Goal: Task Accomplishment & Management: Manage account settings

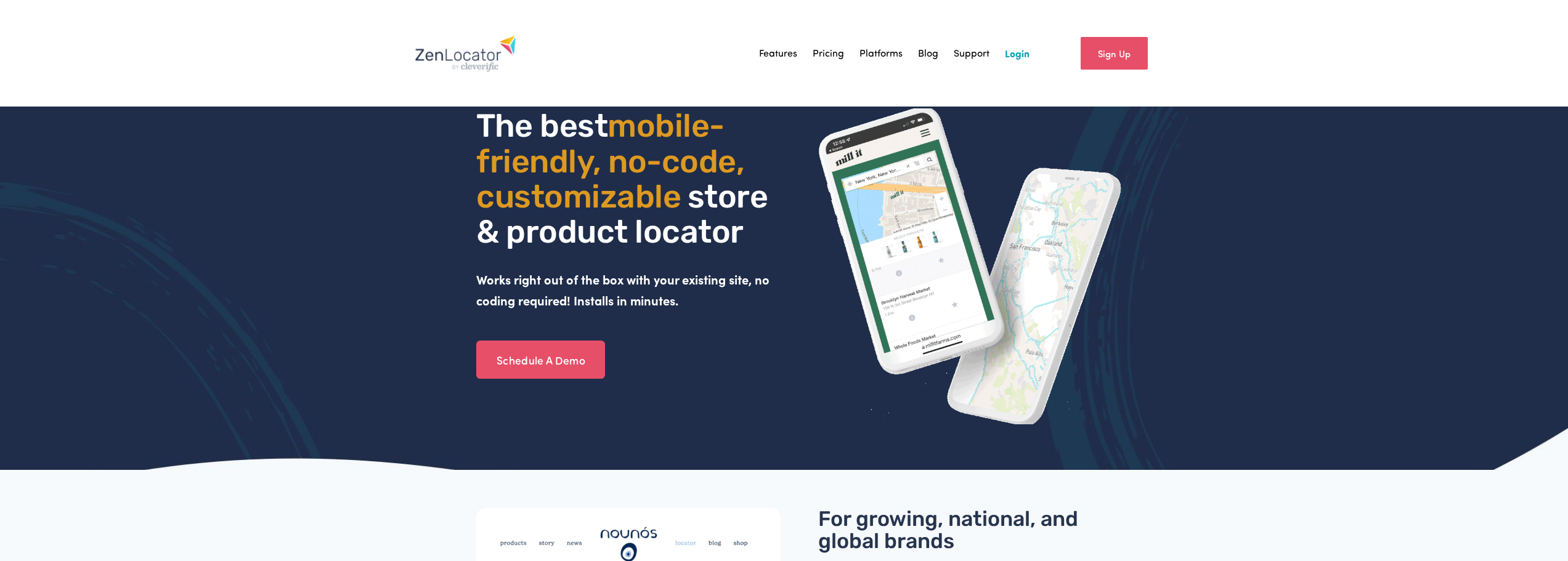
click at [1019, 51] on link "Login" at bounding box center [1017, 53] width 25 height 19
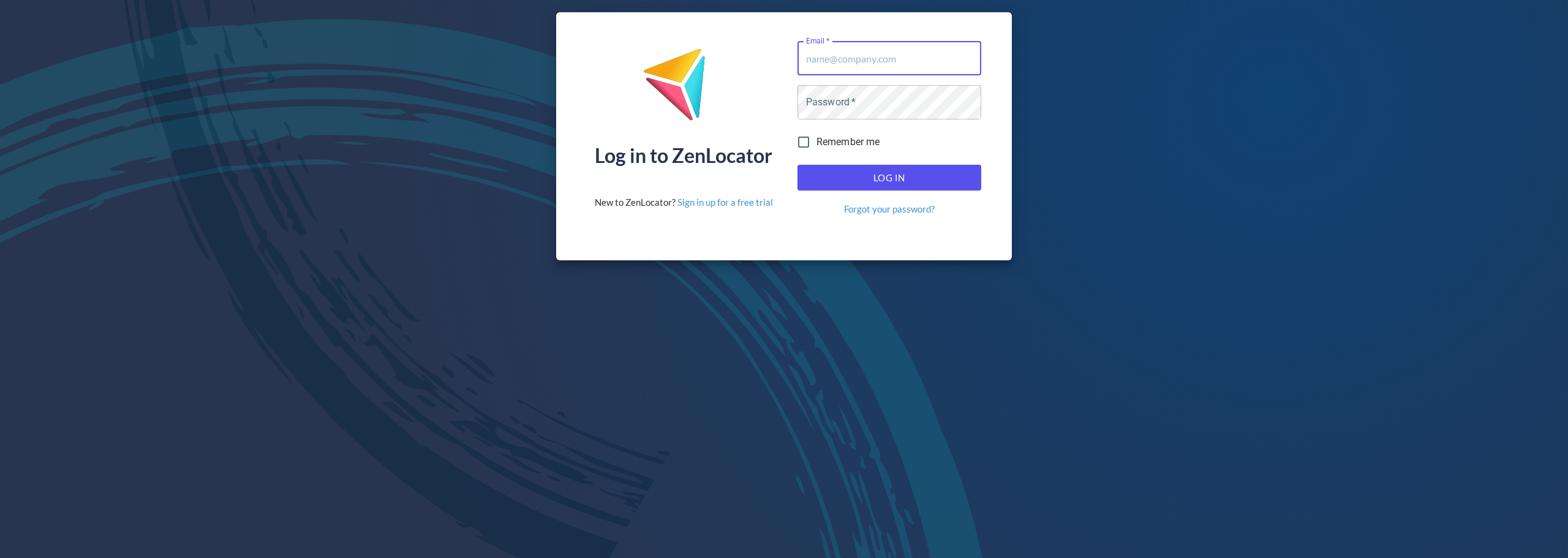
click at [858, 60] on input "Email   *" at bounding box center [889, 59] width 183 height 34
type input "[EMAIL_ADDRESS][DOMAIN_NAME]"
click at [797, 165] on button "Log In" at bounding box center [889, 178] width 183 height 26
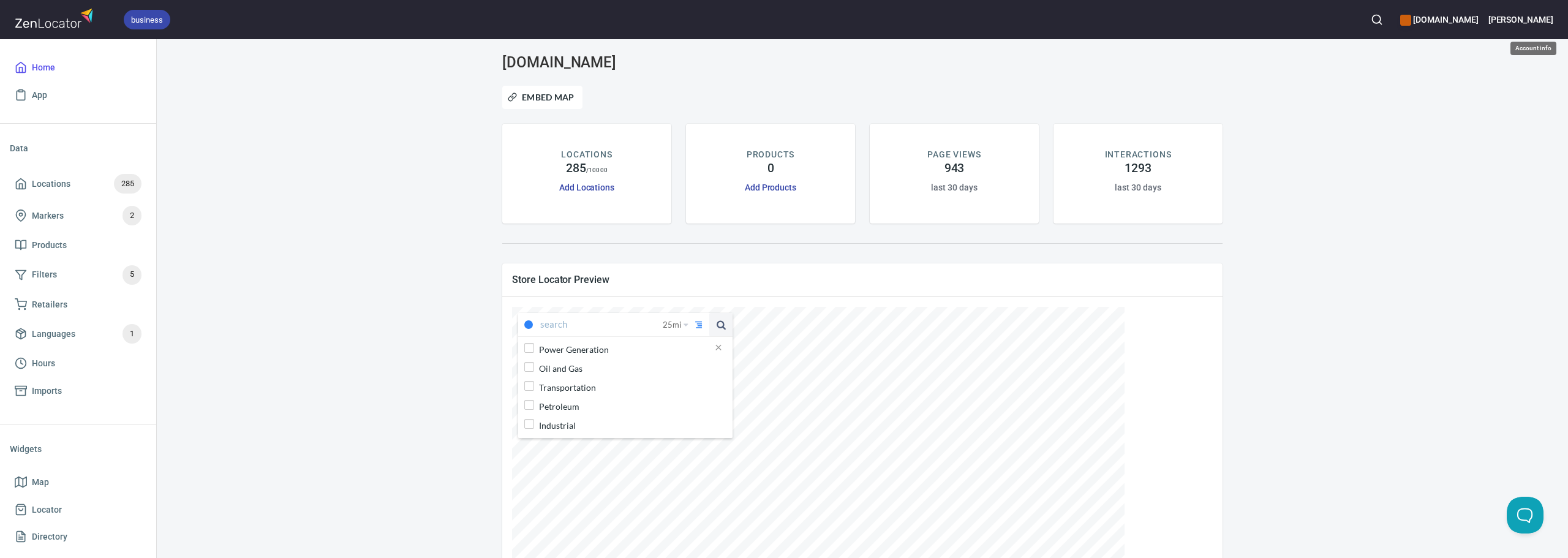
click at [1534, 15] on h6 "Phillip" at bounding box center [1520, 20] width 65 height 14
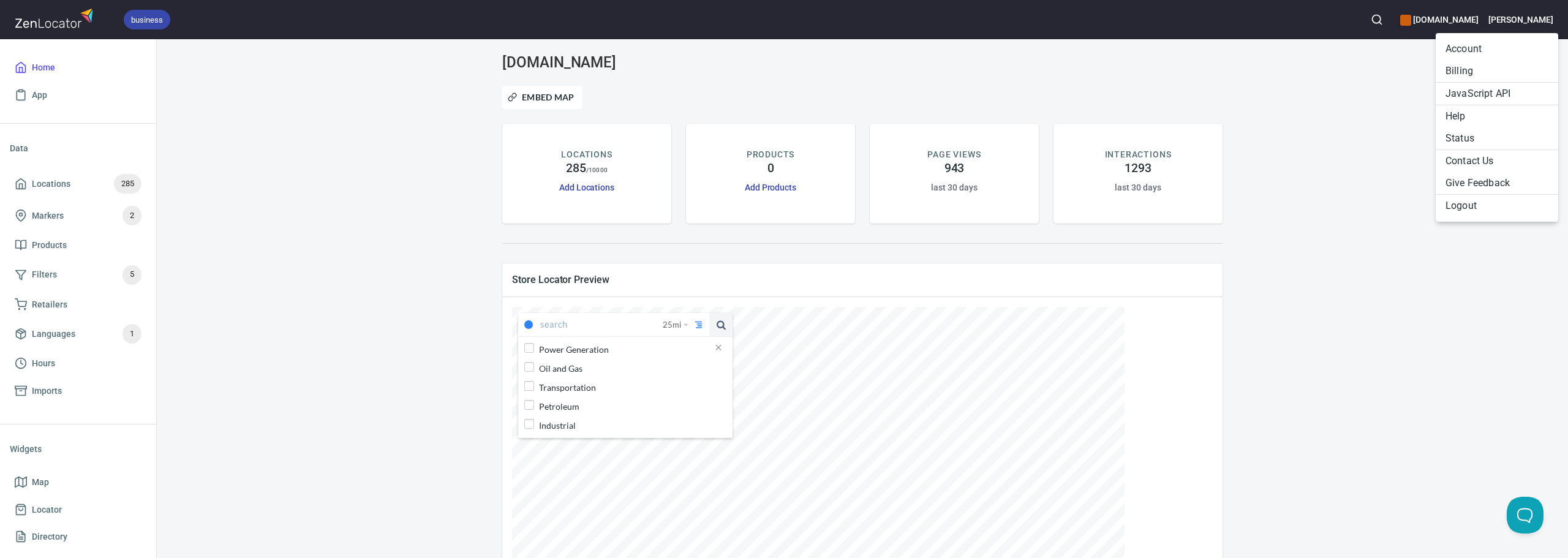
click at [1463, 71] on li "Billing" at bounding box center [1497, 71] width 123 height 22
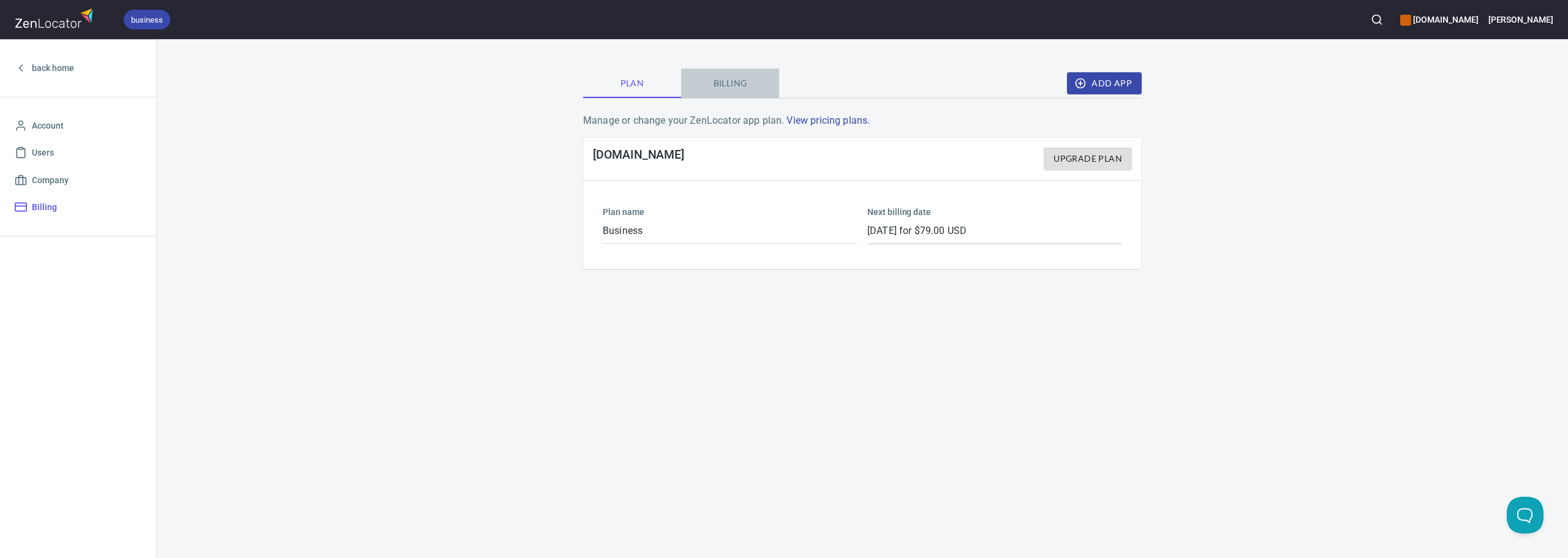
click at [744, 86] on span "Billing" at bounding box center [730, 83] width 83 height 15
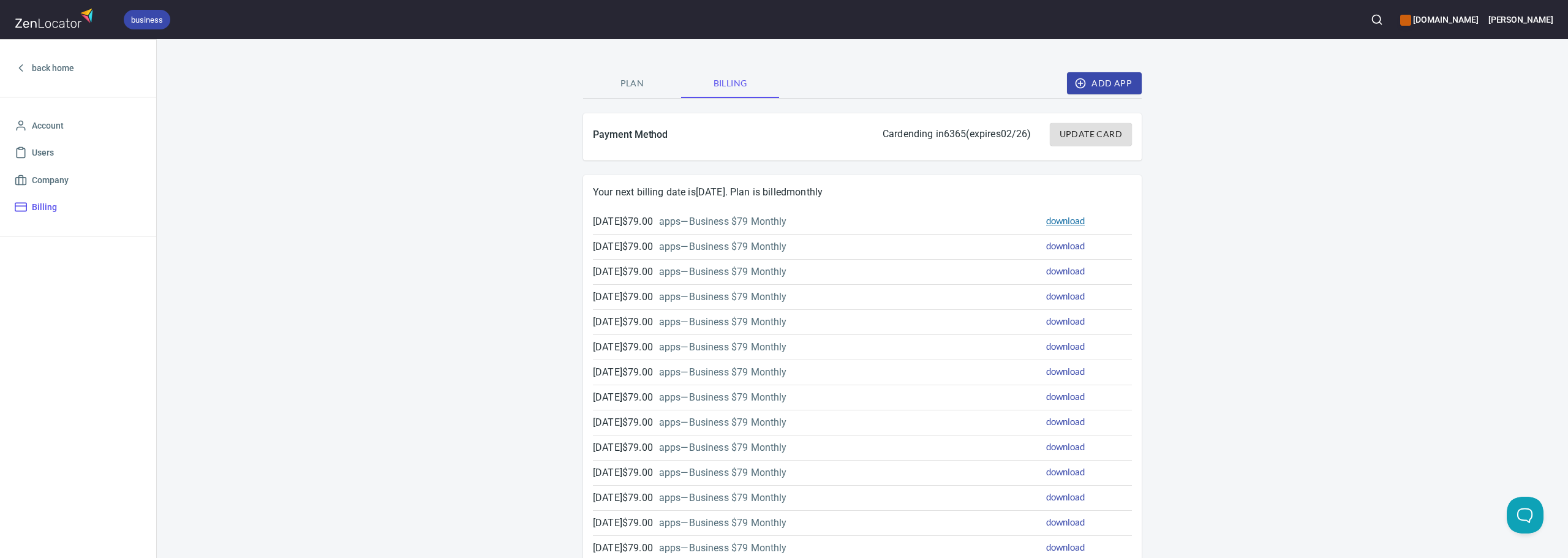
click at [1076, 218] on link "download" at bounding box center [1065, 220] width 39 height 11
